Goal: Task Accomplishment & Management: Use online tool/utility

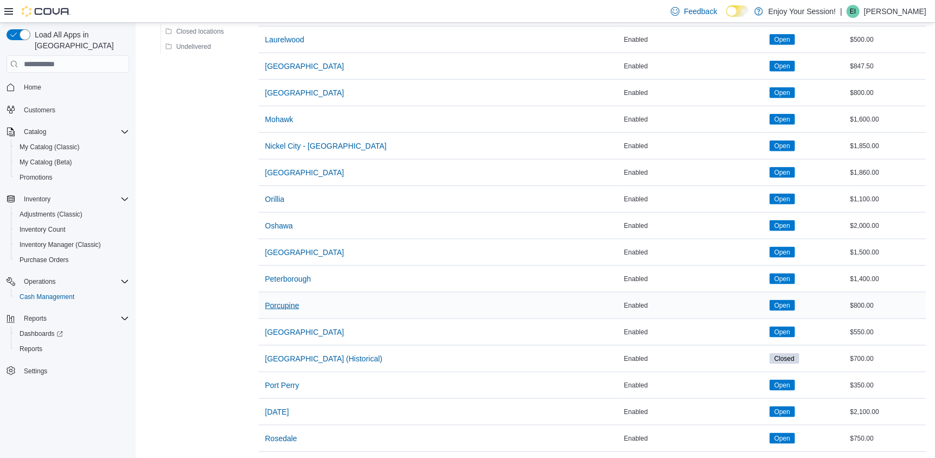
scroll to position [760, 0]
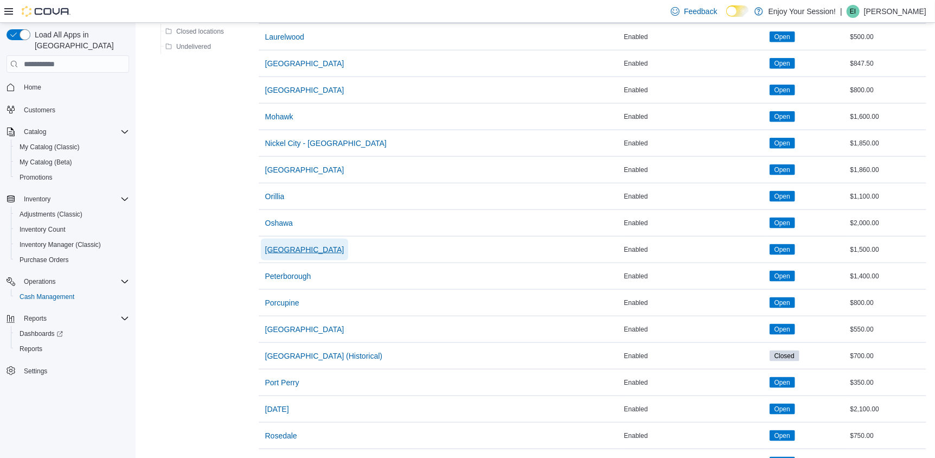
click at [281, 244] on span "[GEOGRAPHIC_DATA]" at bounding box center [304, 249] width 79 height 11
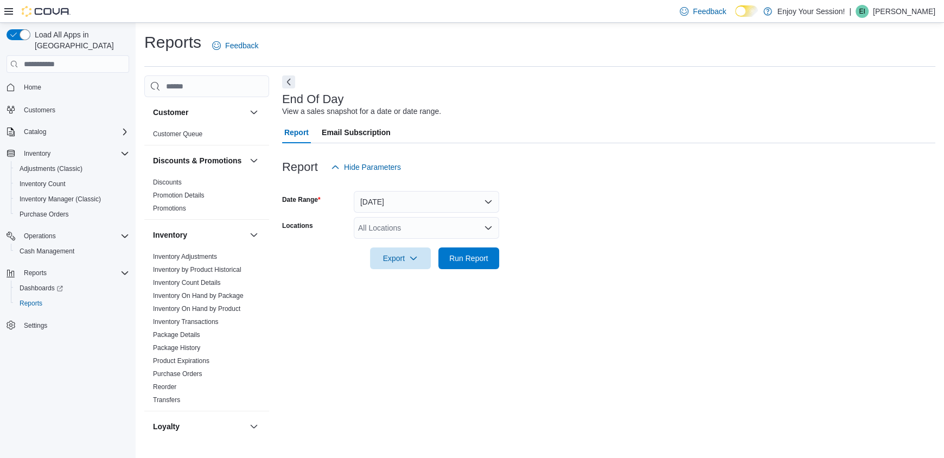
click at [403, 230] on div "All Locations" at bounding box center [426, 228] width 145 height 22
type input "***"
click at [411, 239] on button "[GEOGRAPHIC_DATA]" at bounding box center [426, 247] width 145 height 16
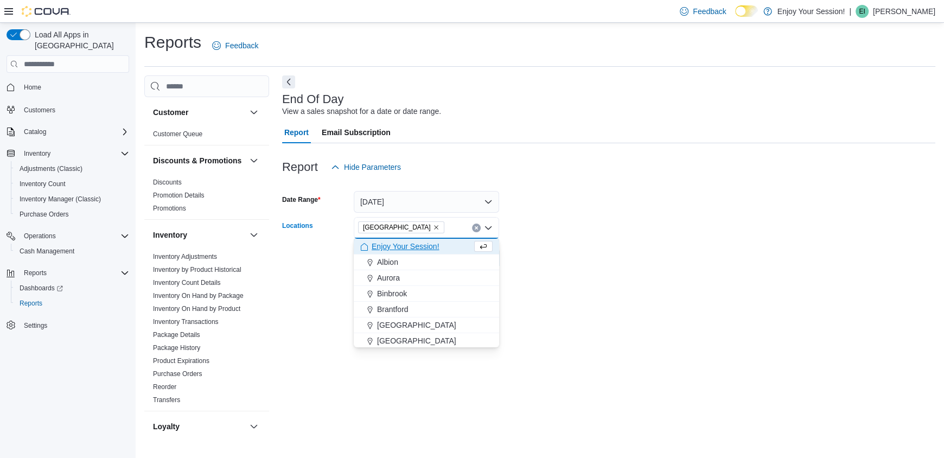
drag, startPoint x: 564, startPoint y: 234, endPoint x: 553, endPoint y: 230, distance: 11.0
click at [559, 231] on form "Date Range [DATE] Locations [GEOGRAPHIC_DATA] Combo box. Selected. [GEOGRAPHIC_…" at bounding box center [608, 223] width 653 height 91
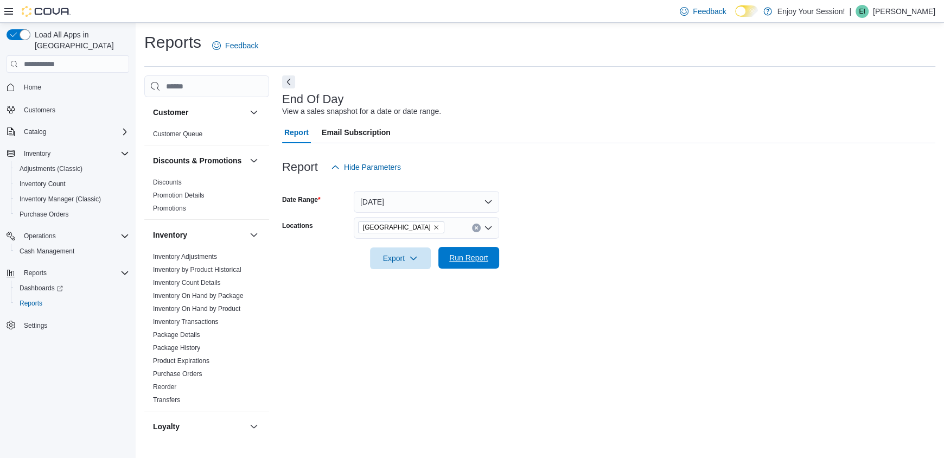
click at [495, 258] on button "Run Report" at bounding box center [468, 258] width 61 height 22
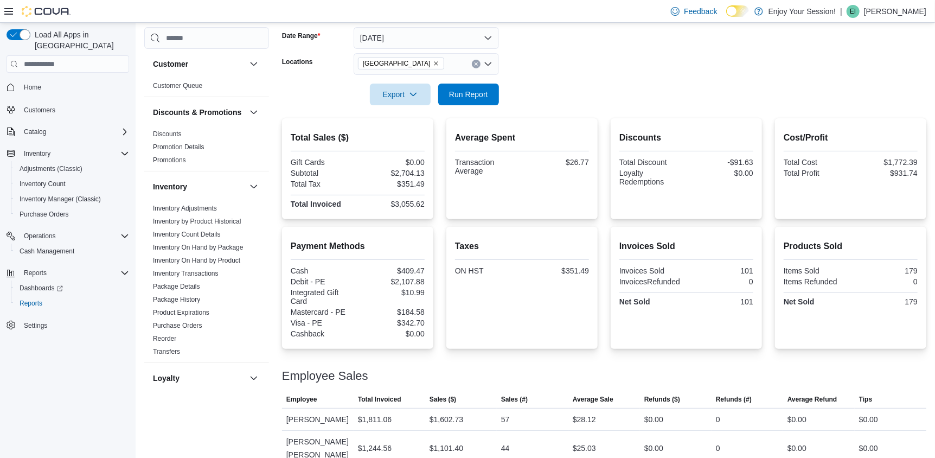
scroll to position [167, 0]
